Goal: Transaction & Acquisition: Subscribe to service/newsletter

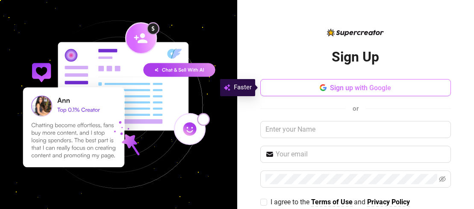
click at [406, 85] on button "Sign up with Google" at bounding box center [355, 87] width 191 height 17
